Goal: Navigation & Orientation: Find specific page/section

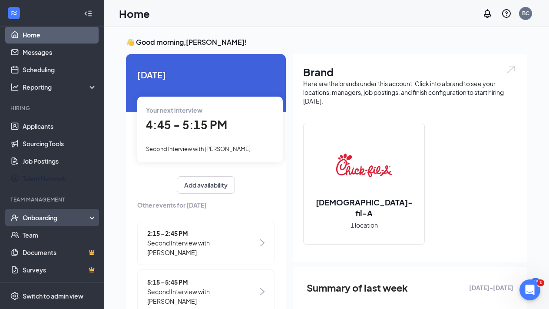
scroll to position [10, 0]
click at [58, 212] on div "Onboarding" at bounding box center [52, 217] width 104 height 17
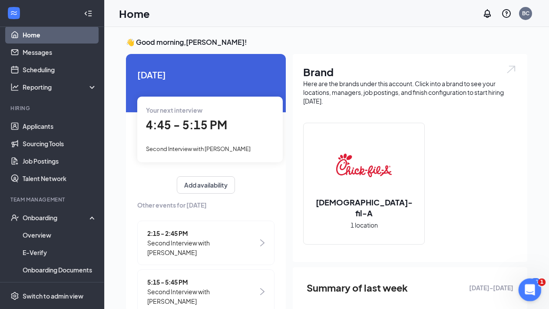
click at [529, 291] on icon "Open Intercom Messenger" at bounding box center [529, 288] width 14 height 14
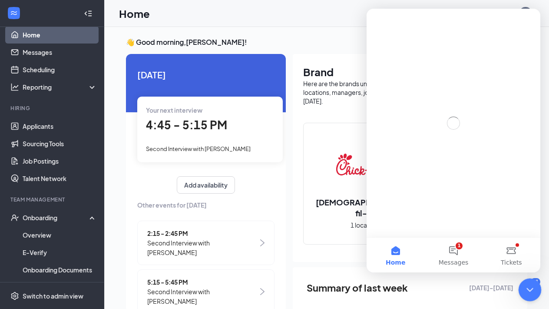
scroll to position [0, 0]
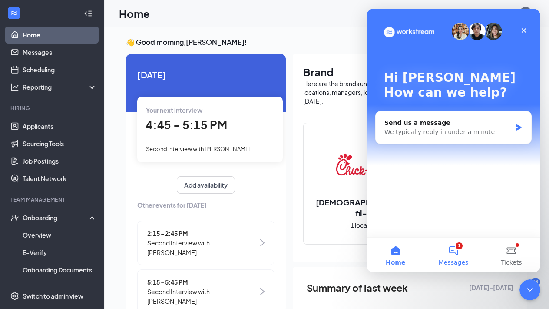
click at [454, 253] on button "1 Messages" at bounding box center [454, 254] width 58 height 35
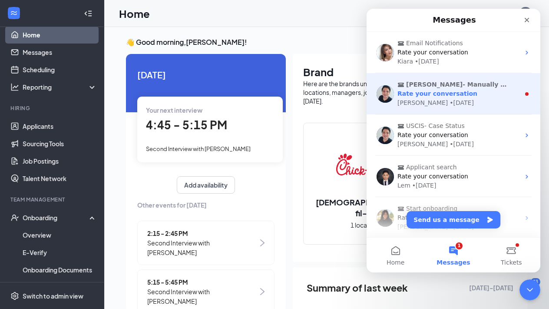
click at [456, 97] on div "Rate your conversation" at bounding box center [459, 93] width 123 height 9
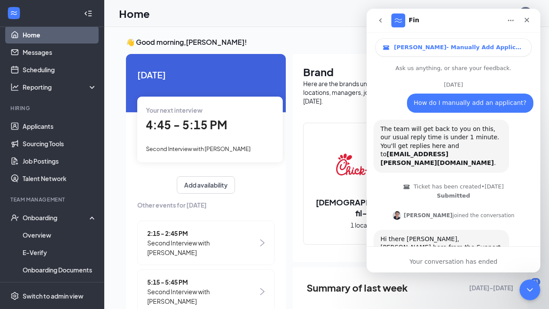
click at [386, 22] on button "go back" at bounding box center [380, 20] width 17 height 17
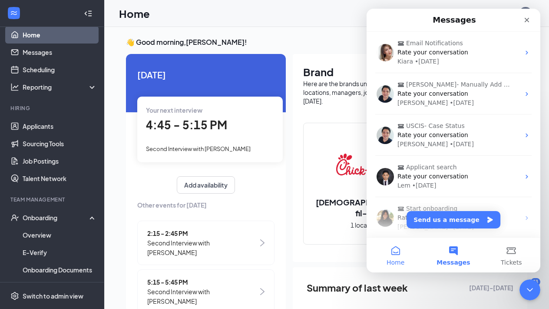
click at [396, 251] on button "Home" at bounding box center [396, 254] width 58 height 35
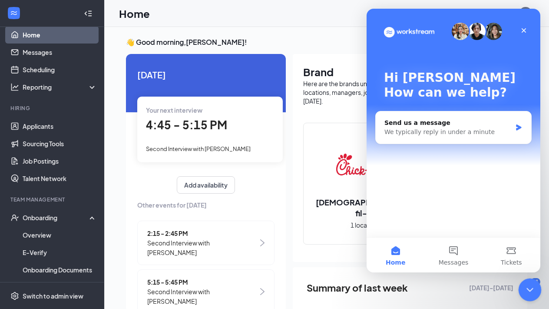
click at [528, 285] on icon "Close Intercom Messenger" at bounding box center [529, 288] width 10 height 10
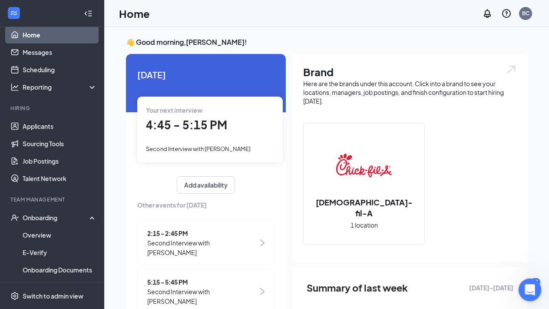
click at [536, 278] on div "Open Intercom Messenger" at bounding box center [529, 288] width 21 height 21
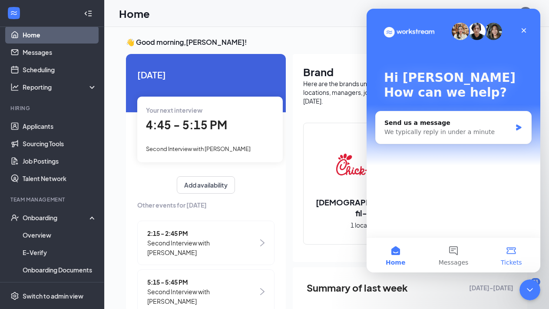
click at [515, 256] on button "Tickets" at bounding box center [512, 254] width 58 height 35
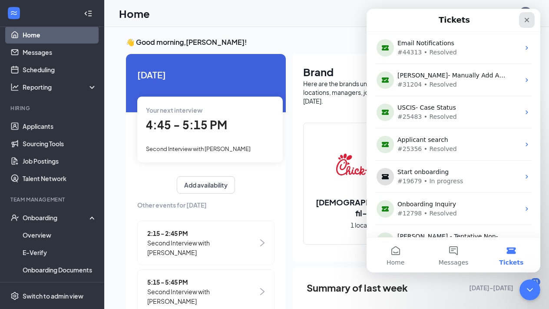
click at [530, 22] on icon "Close" at bounding box center [527, 20] width 7 height 7
